Goal: Information Seeking & Learning: Learn about a topic

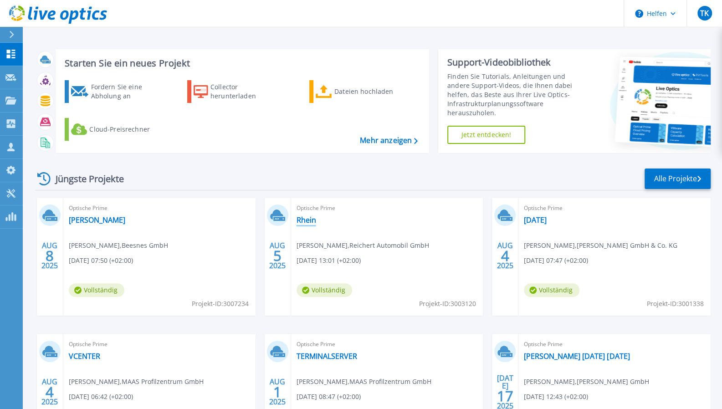
click at [313, 224] on font "Rhein" at bounding box center [307, 220] width 20 height 10
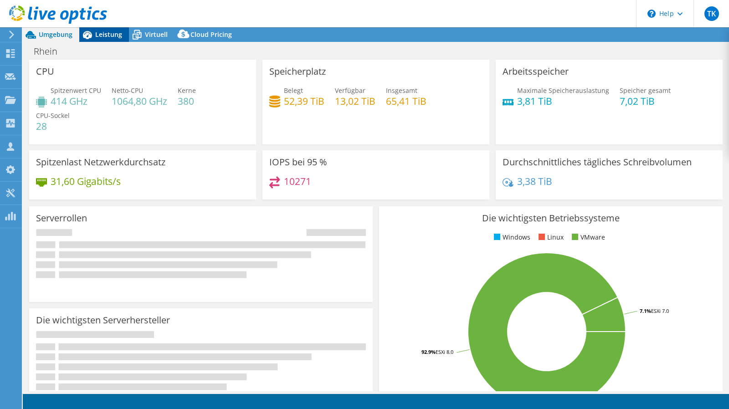
click at [110, 38] on span "Leistung" at bounding box center [108, 34] width 27 height 9
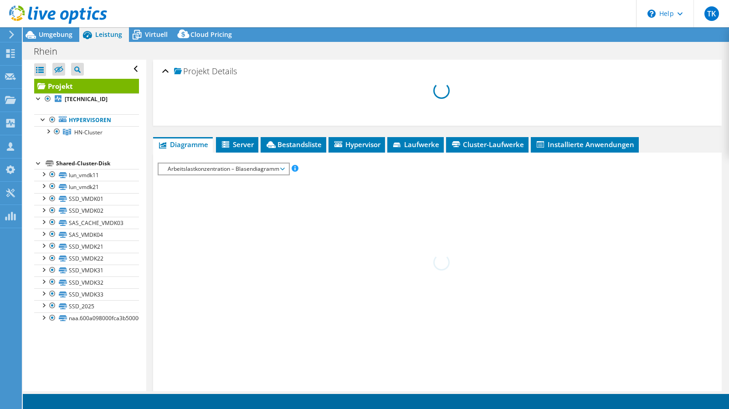
select select "USD"
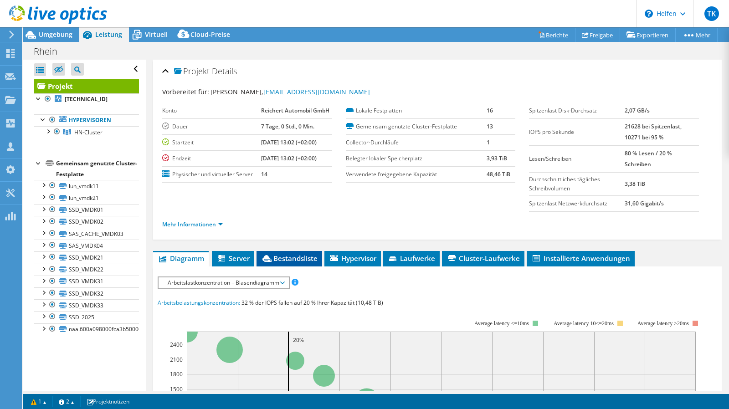
click at [295, 257] on font "Bestandsliste" at bounding box center [295, 258] width 44 height 9
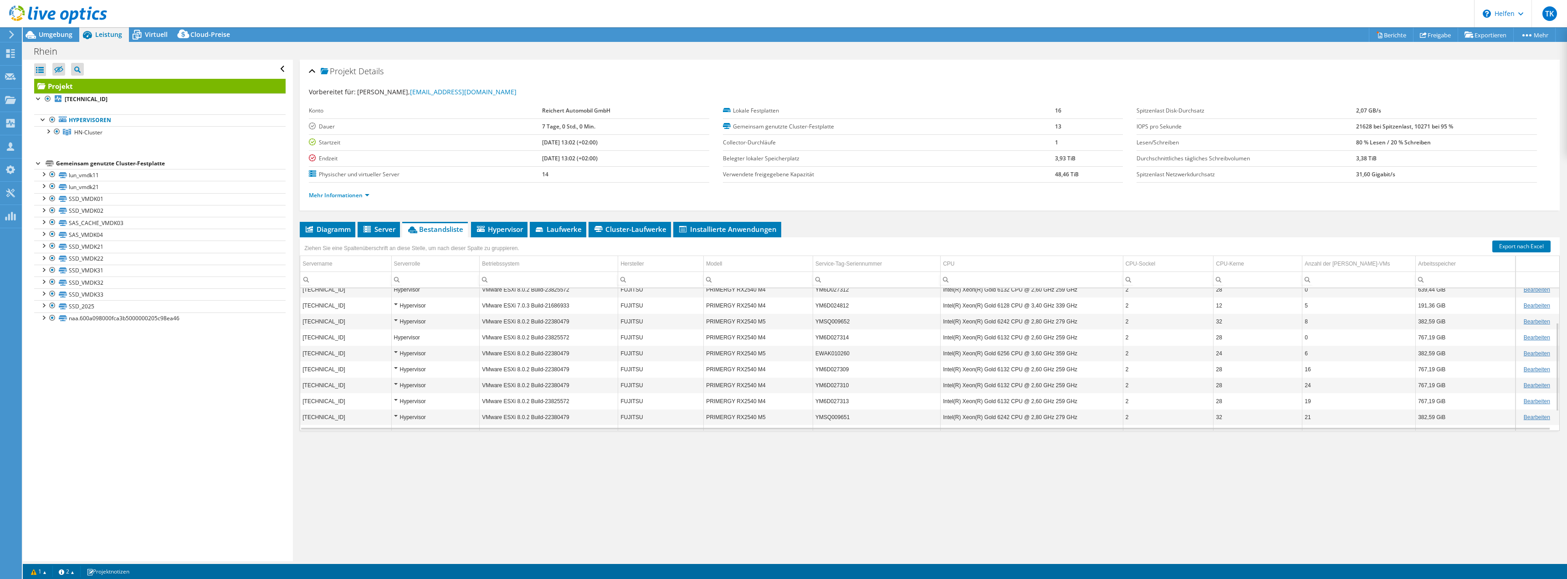
scroll to position [85, 0]
click at [338, 228] on font "Diagramm" at bounding box center [334, 229] width 34 height 9
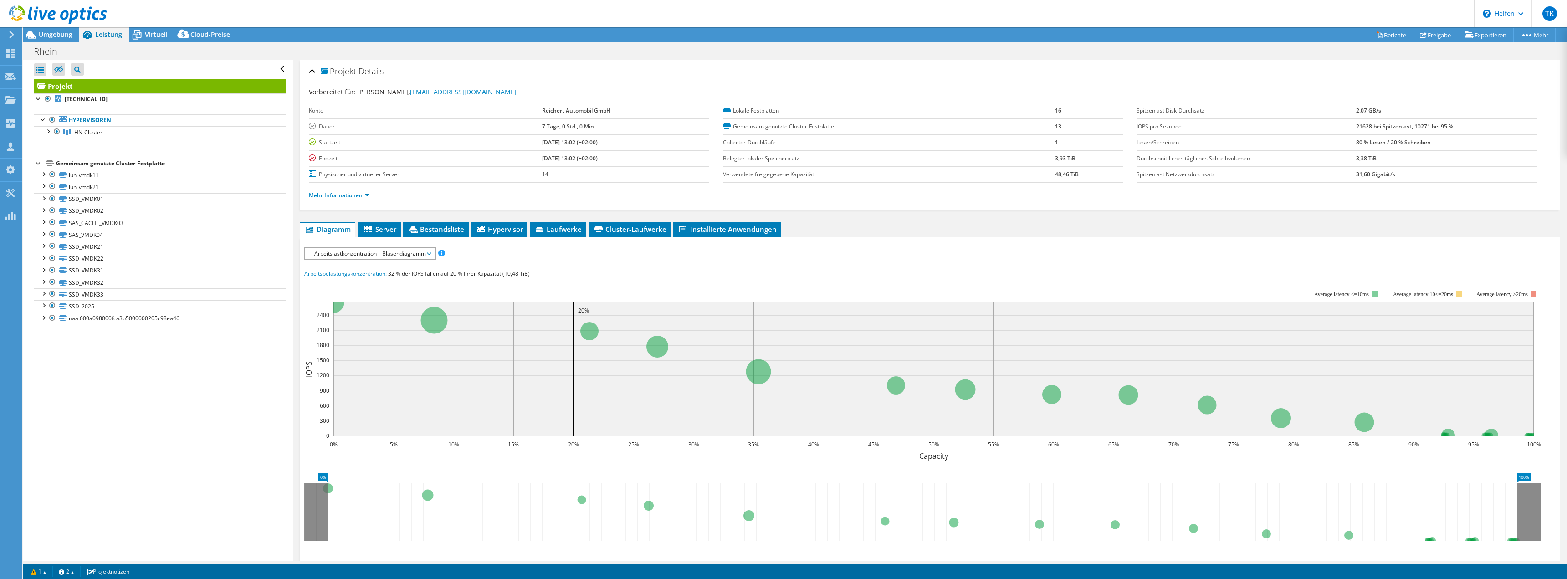
click at [431, 255] on span "Arbeitslastkonzentration – Blasendiagramm" at bounding box center [370, 253] width 130 height 11
click at [405, 318] on li "CPU-Prozentwert" at bounding box center [370, 319] width 130 height 11
